Goal: Transaction & Acquisition: Download file/media

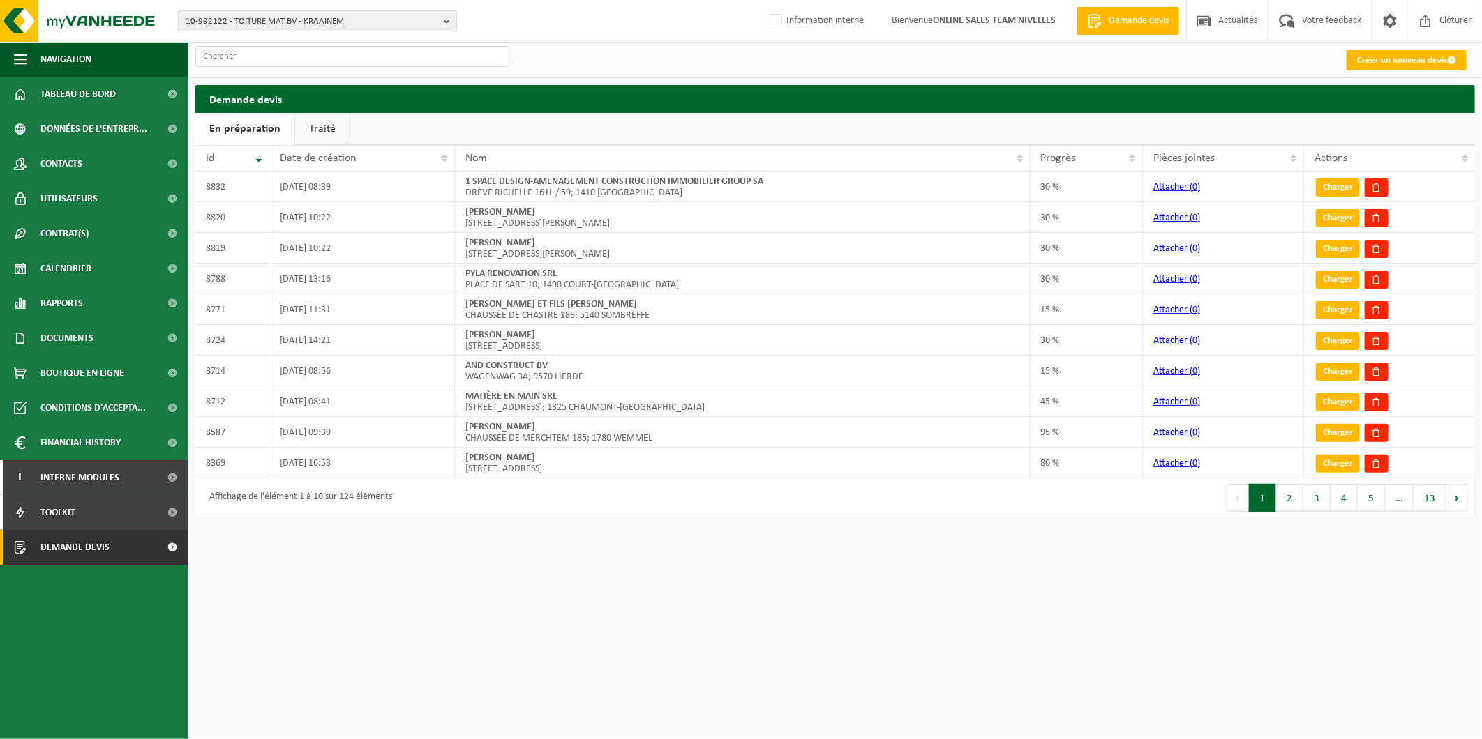
click at [265, 23] on span "10-992122 - TOITURE MAT BV - KRAAINEM" at bounding box center [312, 21] width 253 height 21
click at [258, 45] on input "text" at bounding box center [317, 43] width 272 height 17
type input "verstraelen oli"
click at [375, 63] on li "10-989894 - VERSTRAELEN OLI VIER ET FILS SRL-LA HULPE - LA HULPE" at bounding box center [317, 64] width 272 height 17
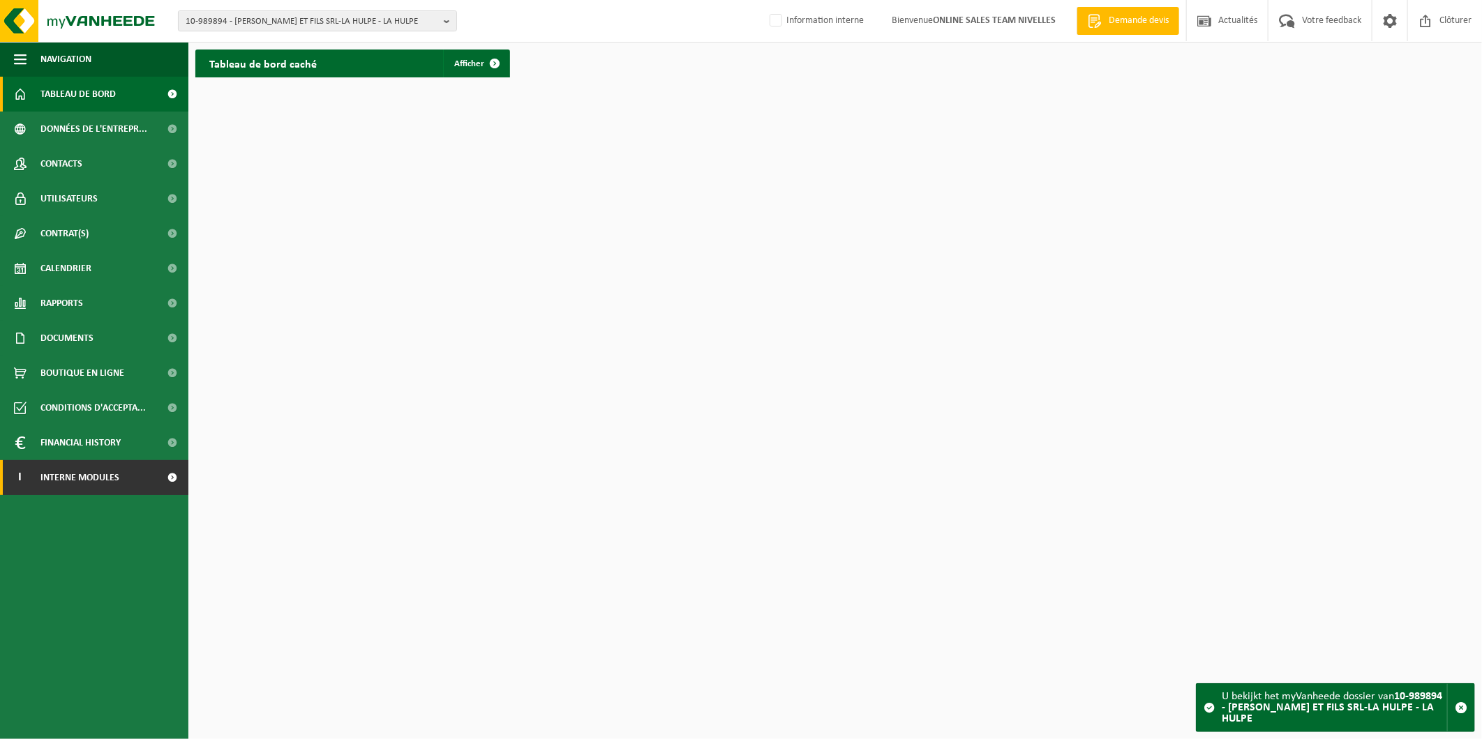
click at [142, 474] on link "I Interne modules" at bounding box center [94, 477] width 188 height 35
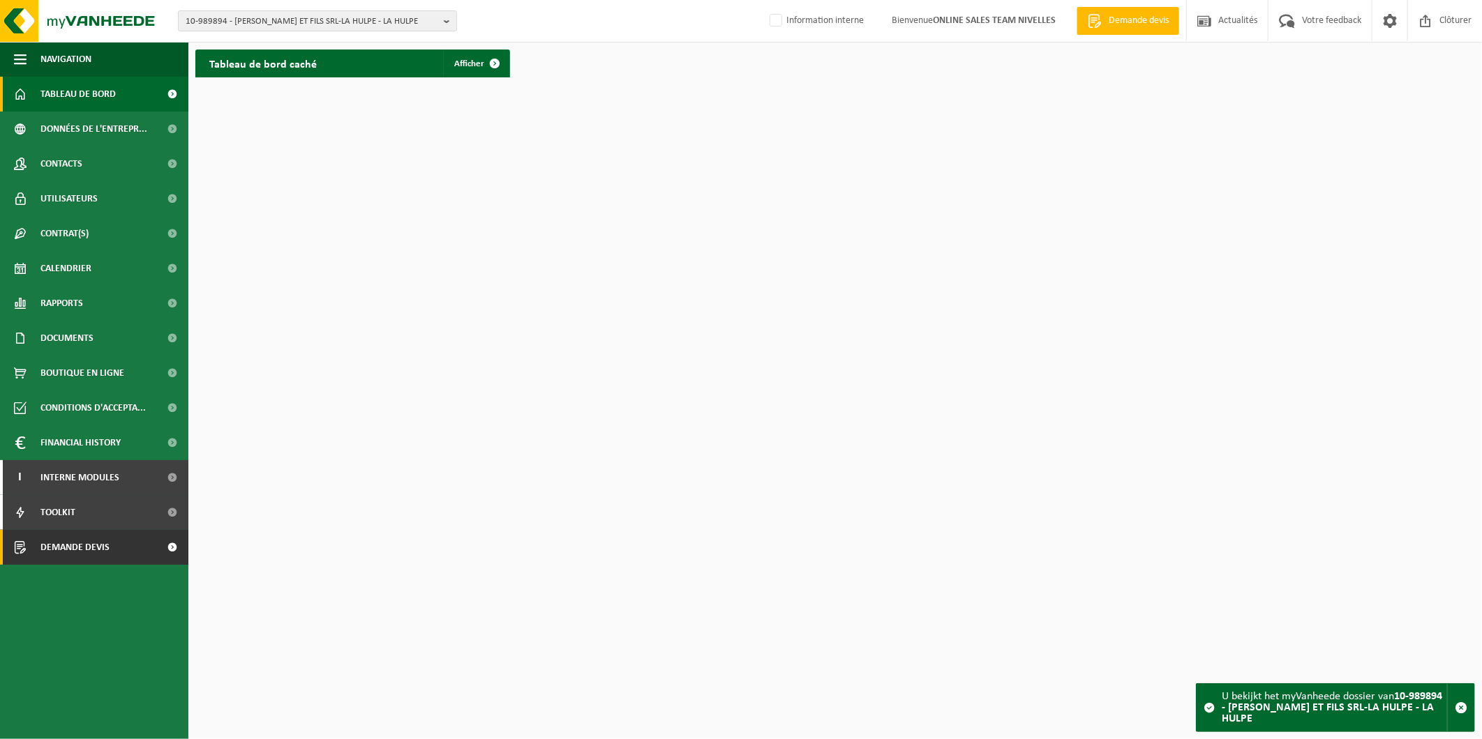
click at [135, 548] on link "Demande devis" at bounding box center [94, 547] width 188 height 35
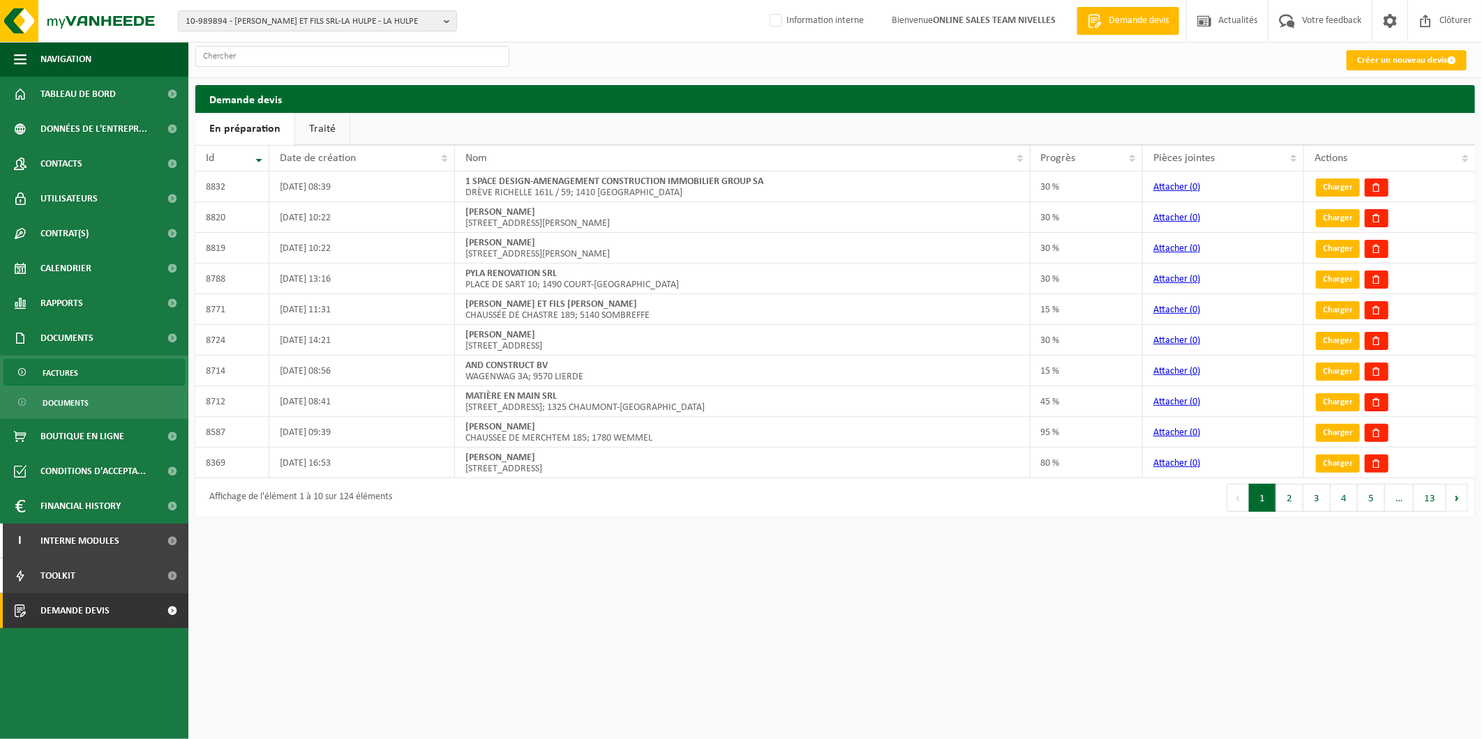
click at [75, 374] on span "Factures" at bounding box center [61, 373] width 36 height 27
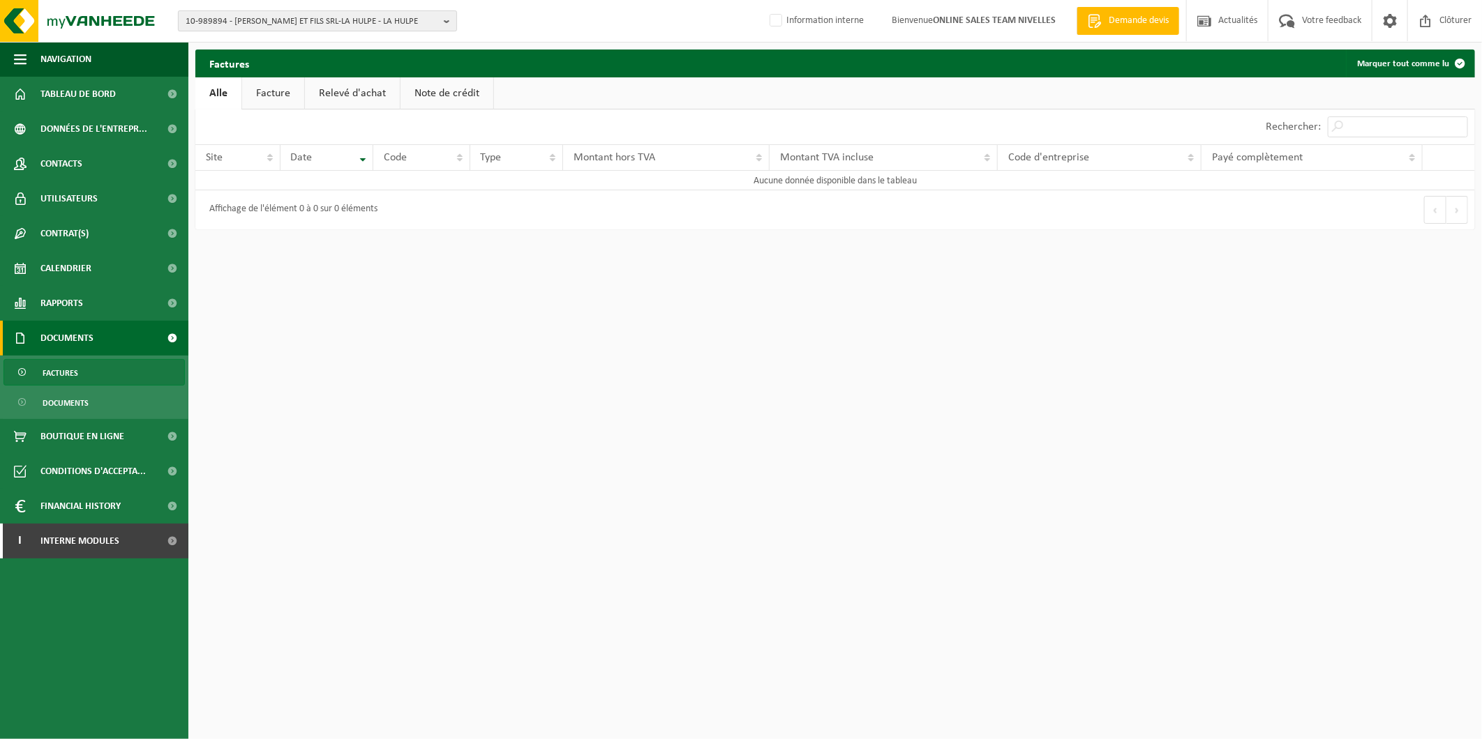
click at [329, 16] on span "10-989894 - [PERSON_NAME] ET FILS SRL-LA HULPE - LA HULPE" at bounding box center [312, 21] width 253 height 21
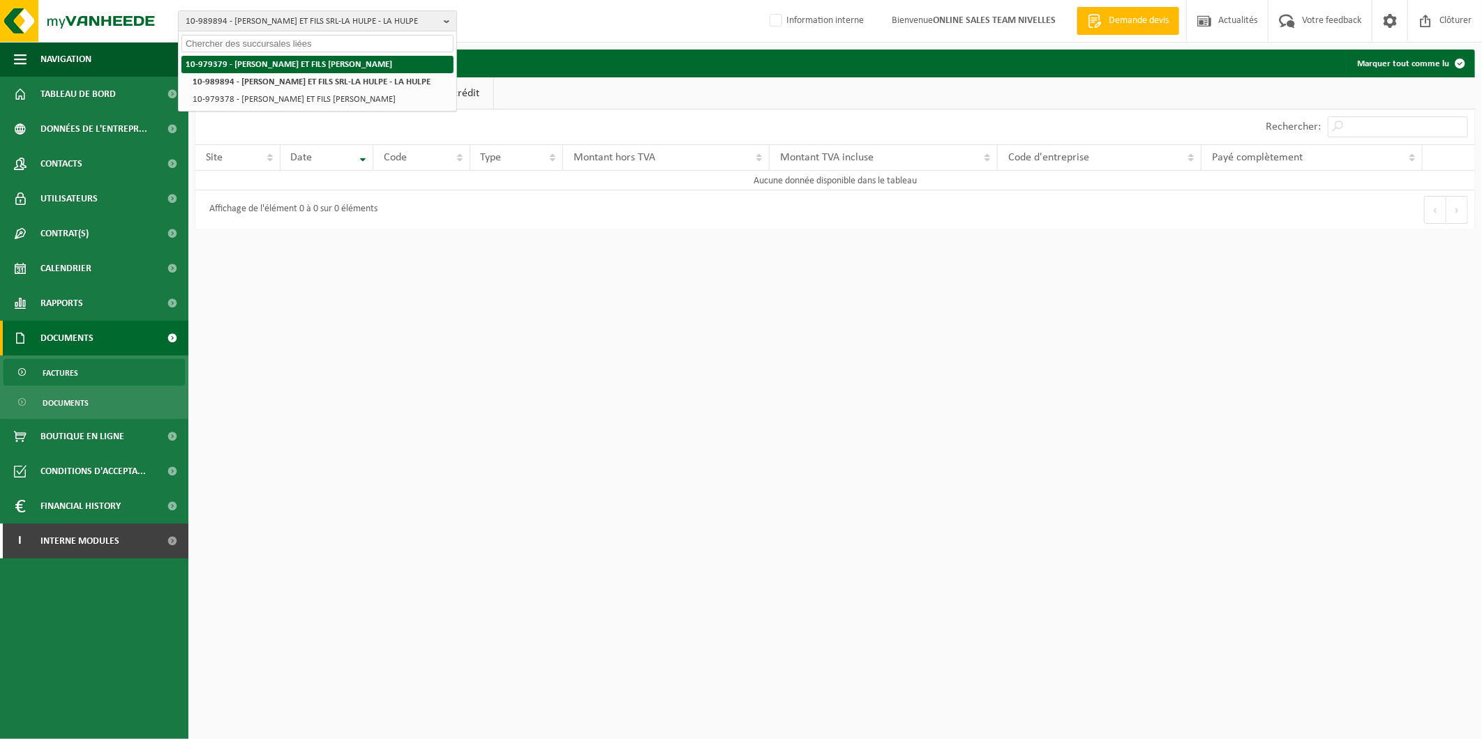
click at [345, 66] on strong "10-979379 - [PERSON_NAME] ET FILS [PERSON_NAME]" at bounding box center [289, 64] width 206 height 9
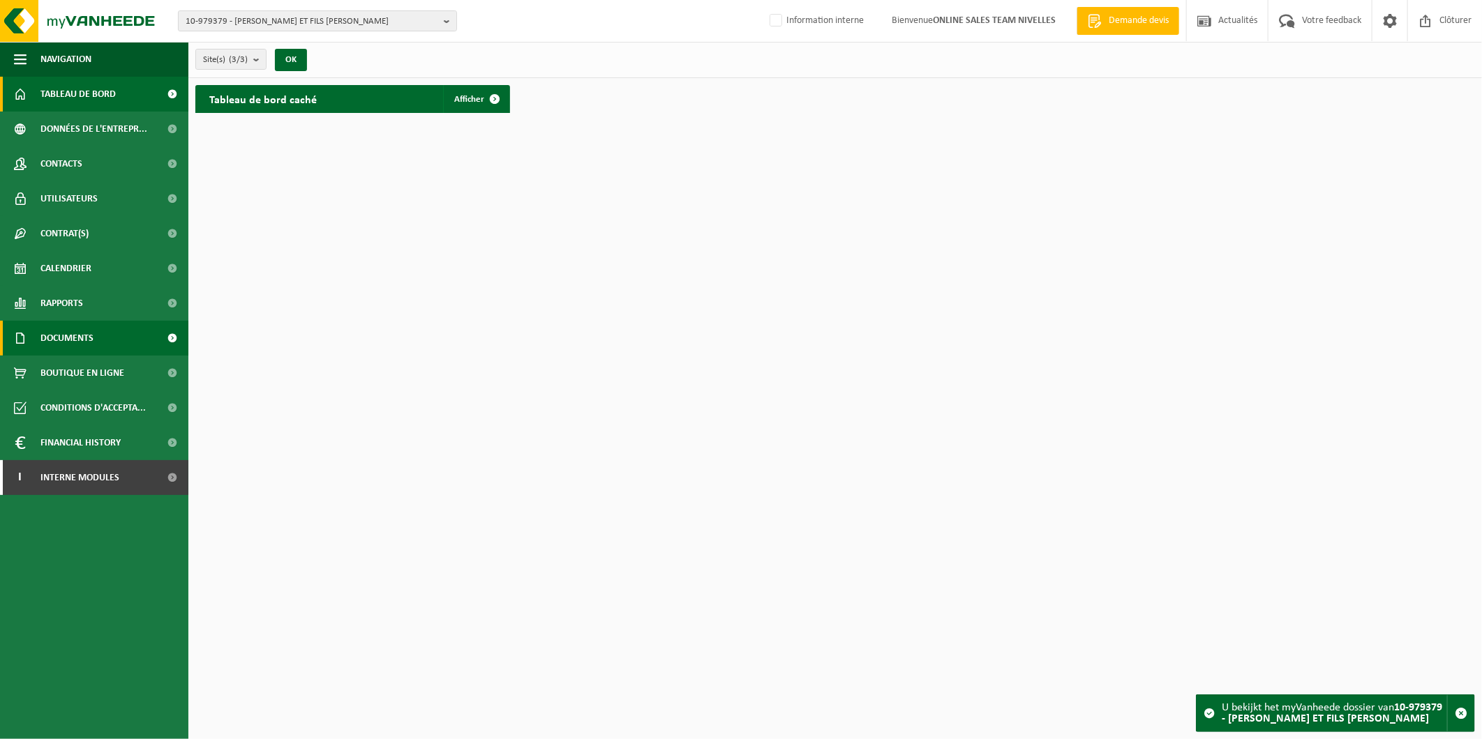
click at [86, 332] on span "Documents" at bounding box center [66, 338] width 53 height 35
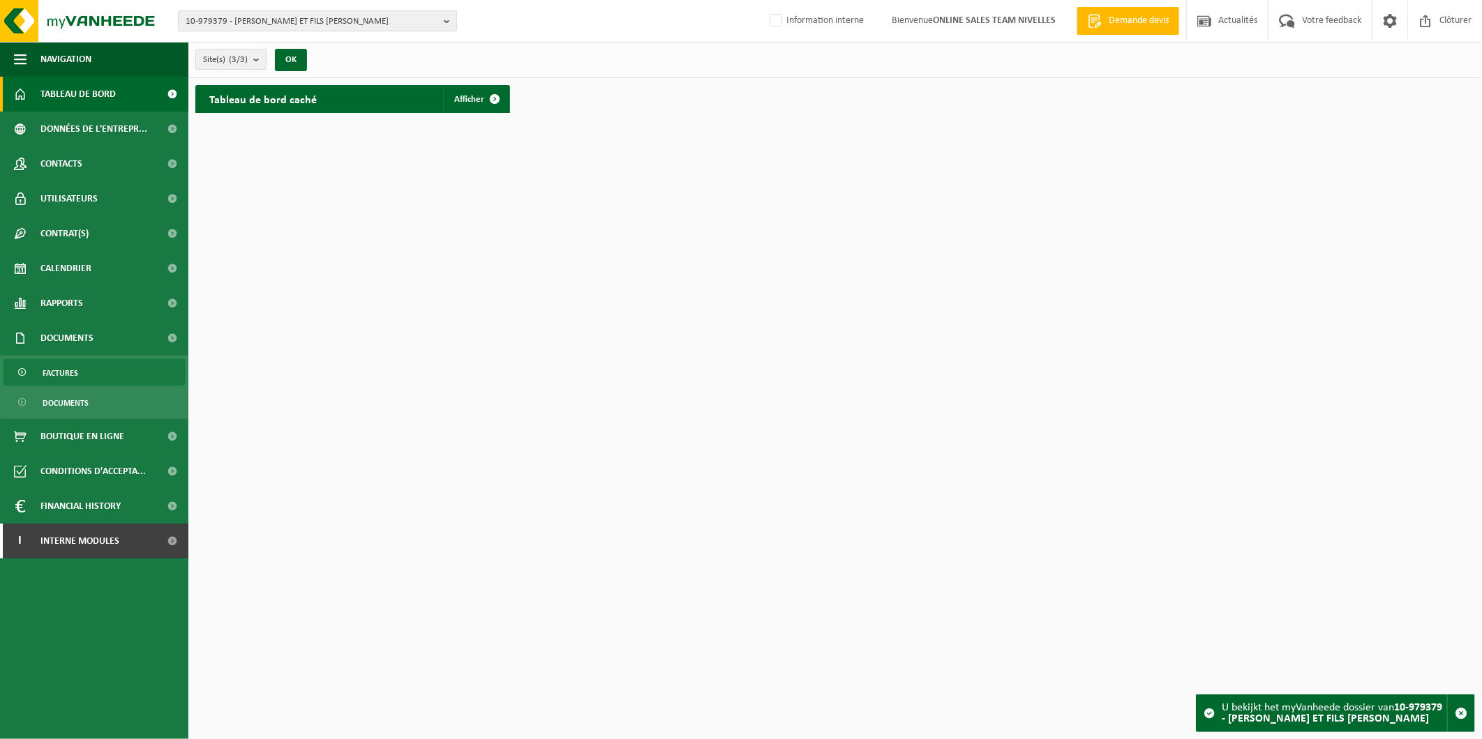
click at [73, 368] on span "Factures" at bounding box center [61, 373] width 36 height 27
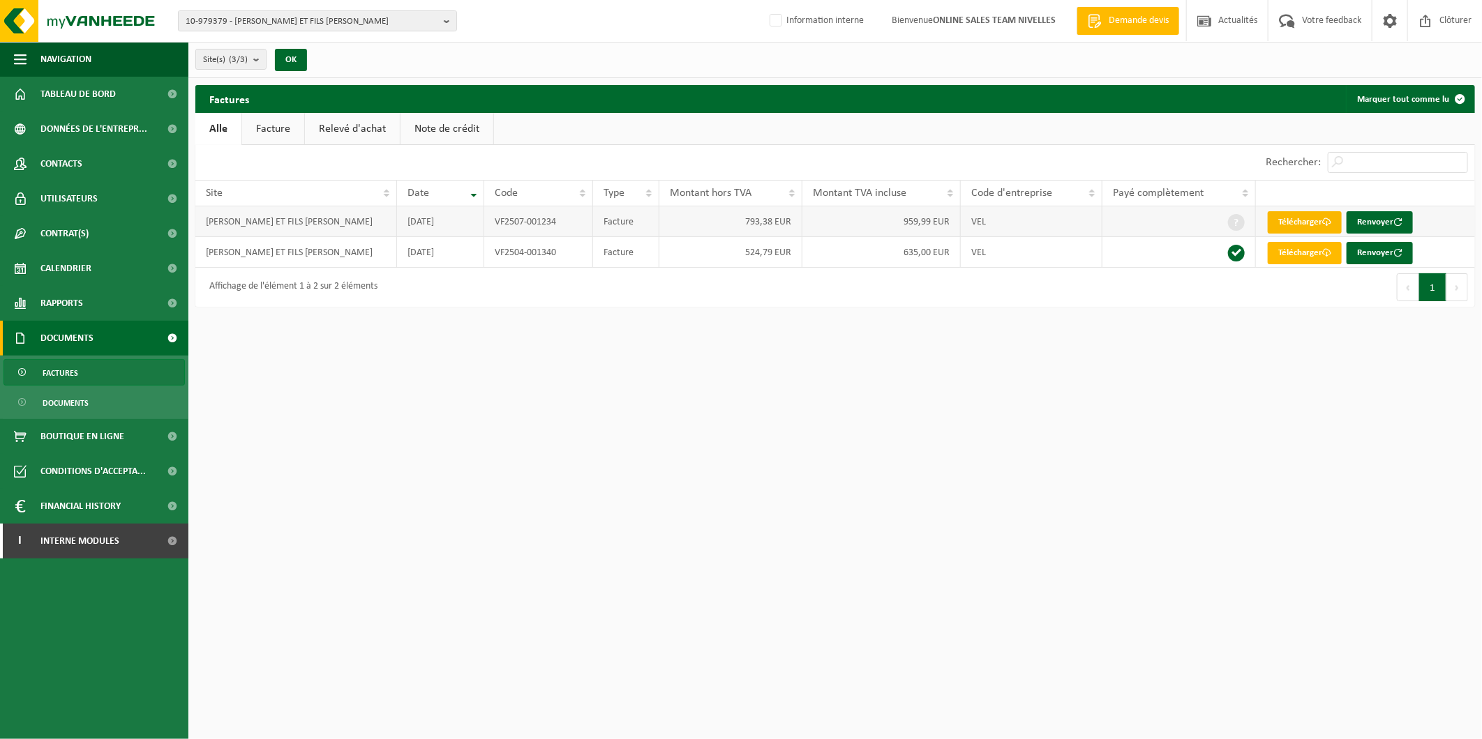
click at [1307, 218] on link "Télécharger" at bounding box center [1305, 222] width 74 height 22
click at [1311, 248] on link "Télécharger" at bounding box center [1305, 253] width 74 height 22
click at [333, 20] on span "10-979379 - [PERSON_NAME] ET FILS [PERSON_NAME]" at bounding box center [312, 21] width 253 height 21
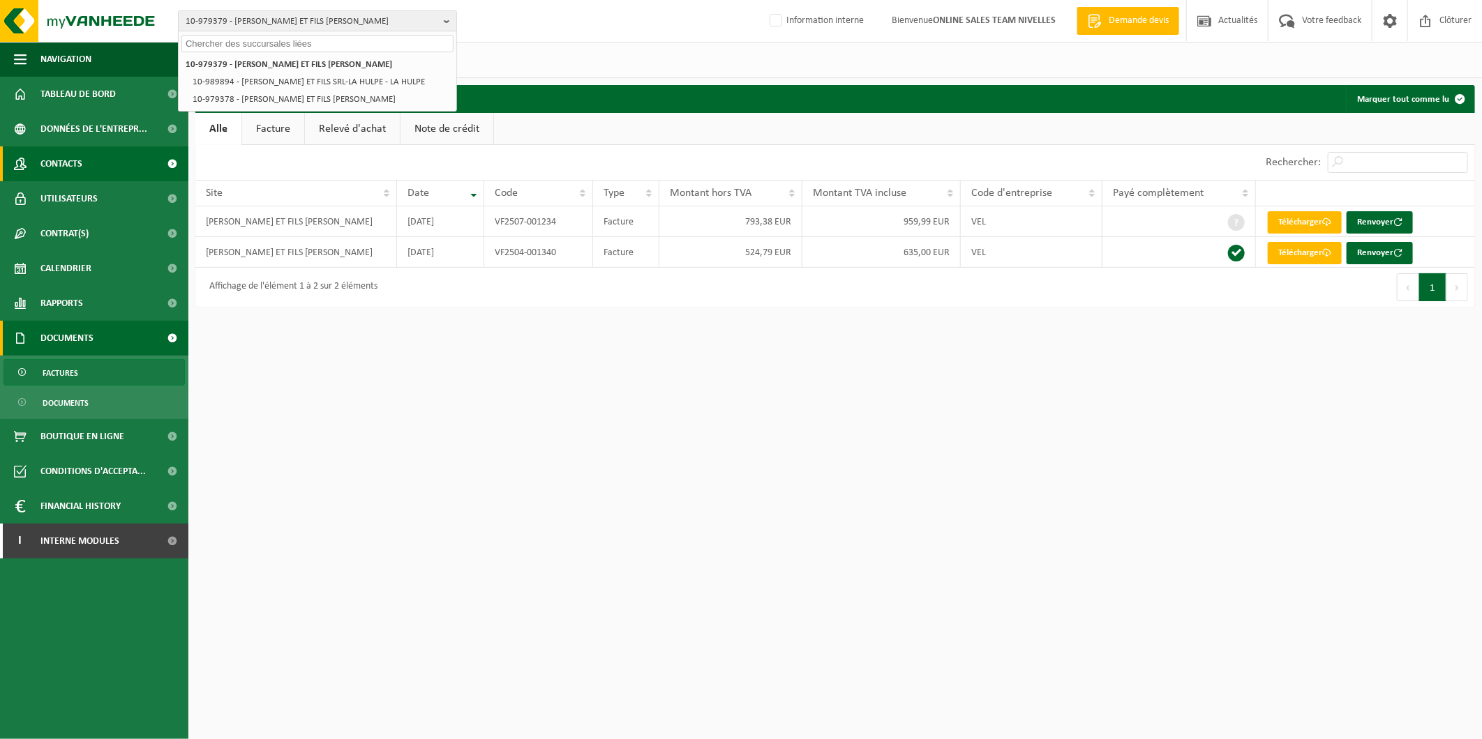
click at [89, 166] on link "Contacts" at bounding box center [94, 163] width 188 height 35
